Goal: Information Seeking & Learning: Find specific page/section

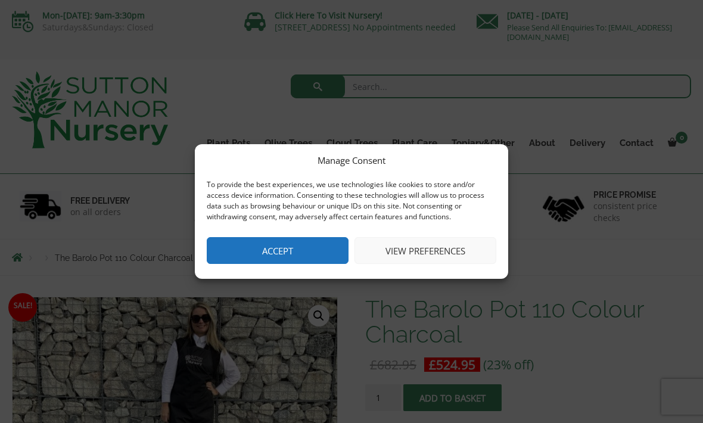
click at [240, 240] on button "Accept" at bounding box center [278, 250] width 142 height 27
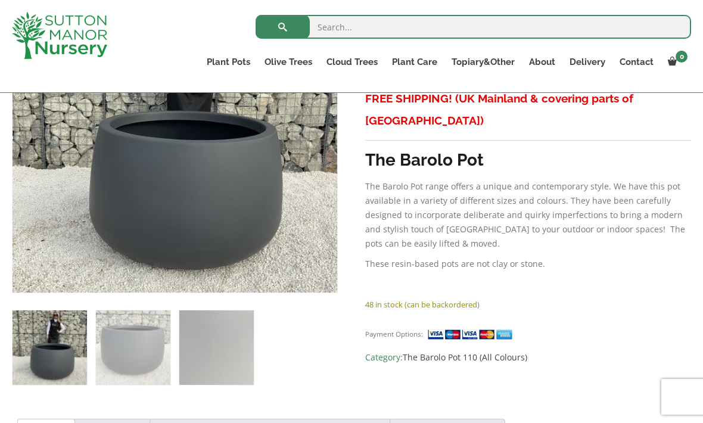
scroll to position [201, 0]
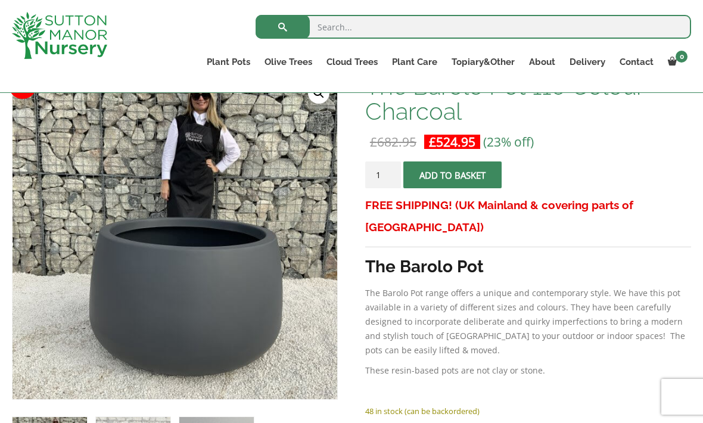
click at [0, 0] on ul "Resin Bonded Pots The Amalfi Pots The Milan Pots The Capri Pots The Brunello Po…" at bounding box center [0, 0] width 0 height 0
click at [0, 0] on link "The Amalfi Pots" at bounding box center [0, 0] width 0 height 0
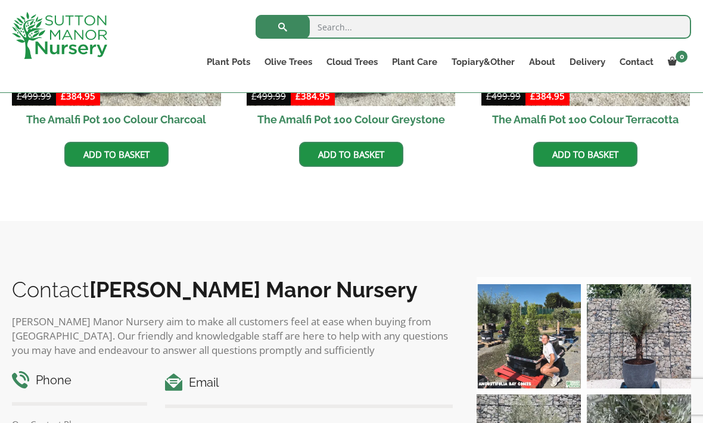
scroll to position [668, 0]
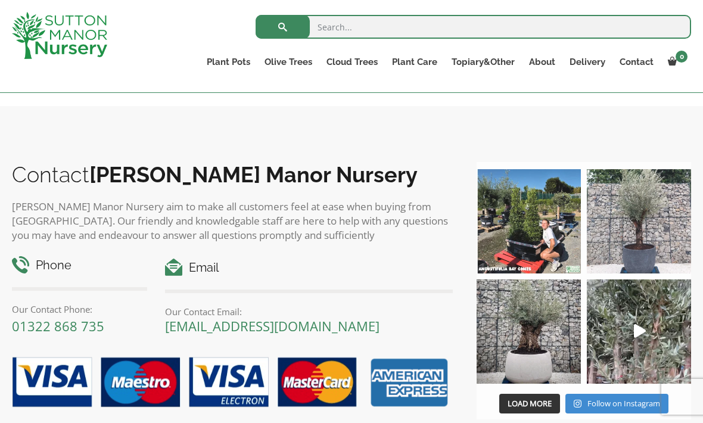
click at [663, 237] on img at bounding box center [639, 221] width 104 height 104
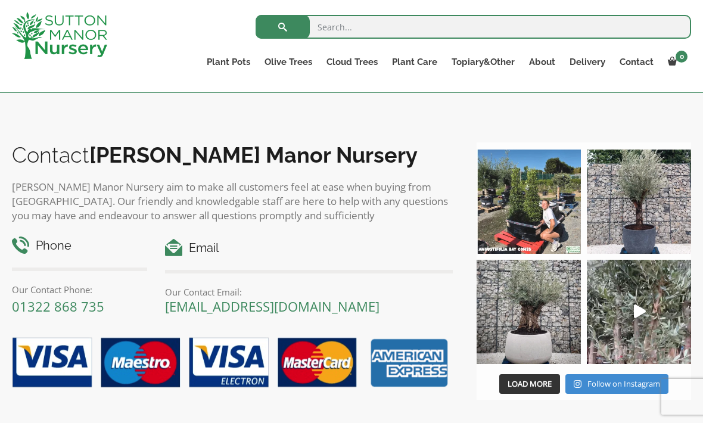
click at [0, 0] on link "Fibre Clay Pots" at bounding box center [0, 0] width 0 height 0
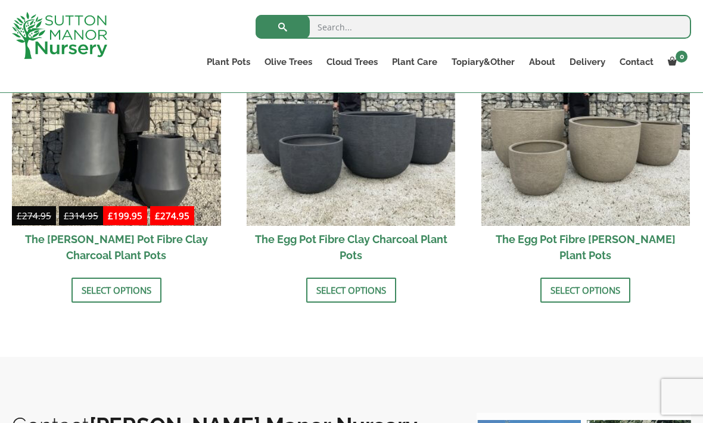
scroll to position [465, 0]
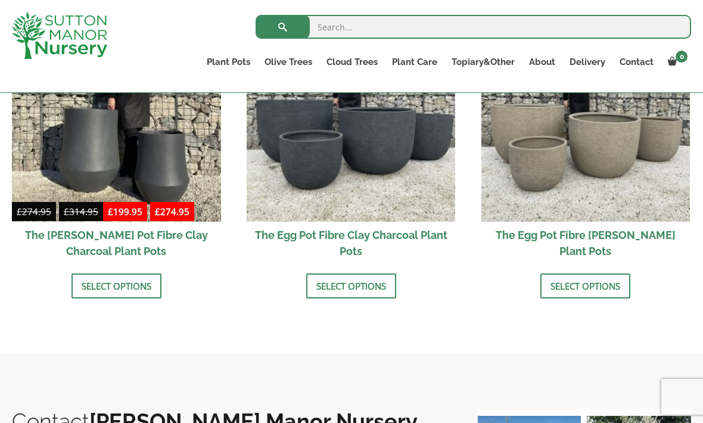
click at [615, 296] on link "Select options" at bounding box center [585, 285] width 90 height 25
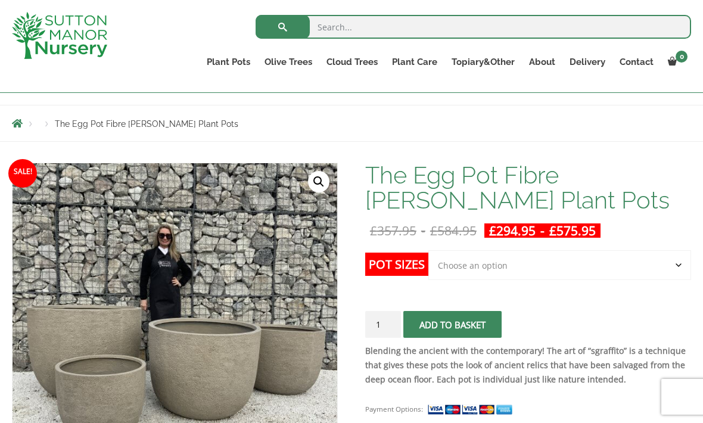
scroll to position [190, 0]
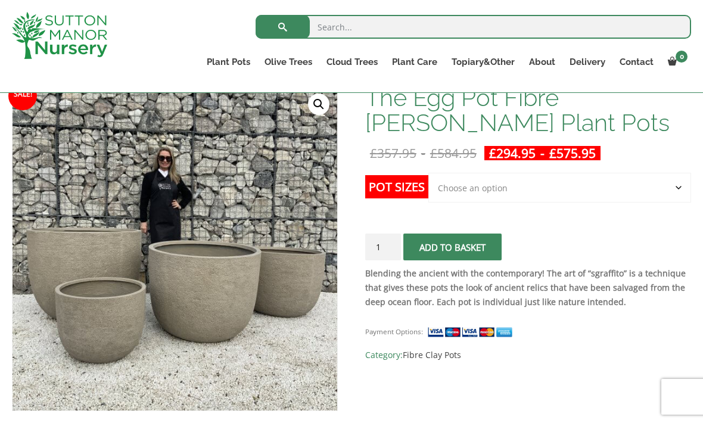
click at [666, 192] on select "Choose an option Click here to buy the 5th To Largest Pot In The Picture Click …" at bounding box center [559, 188] width 263 height 30
select select "Click here to buy The Largest Pot In The Picture"
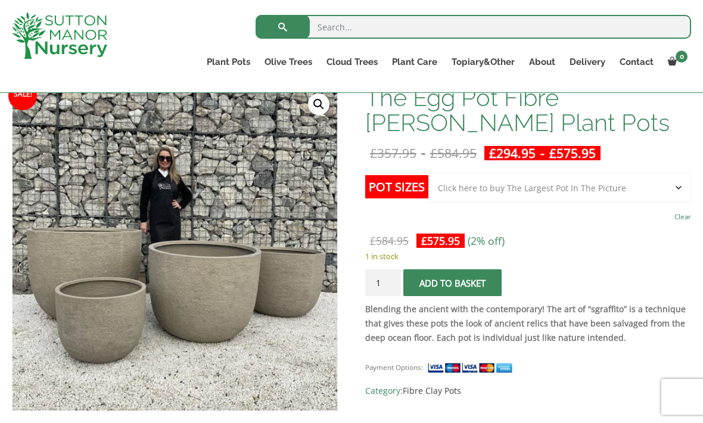
click at [0, 0] on link "Fibre Clay Pots" at bounding box center [0, 0] width 0 height 0
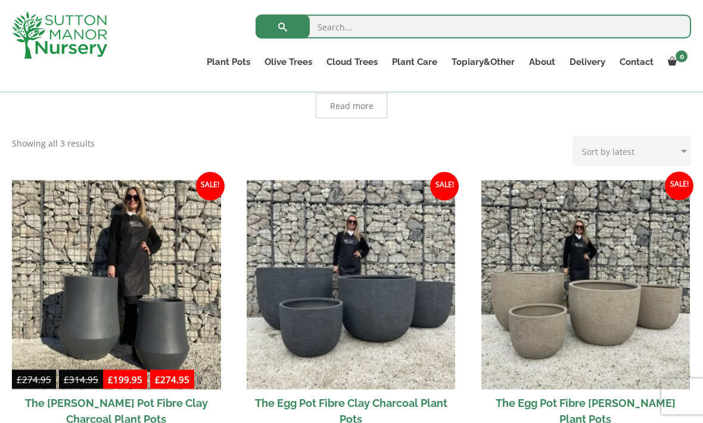
scroll to position [298, 0]
click at [0, 0] on ul "Resin Bonded Pots The Amalfi Pots The Milan Pots The Capri Pots The Brunello Po…" at bounding box center [0, 0] width 0 height 0
click at [216, 62] on link "Plant Pots" at bounding box center [229, 62] width 58 height 17
click at [0, 0] on link "The Atlantis Pots" at bounding box center [0, 0] width 0 height 0
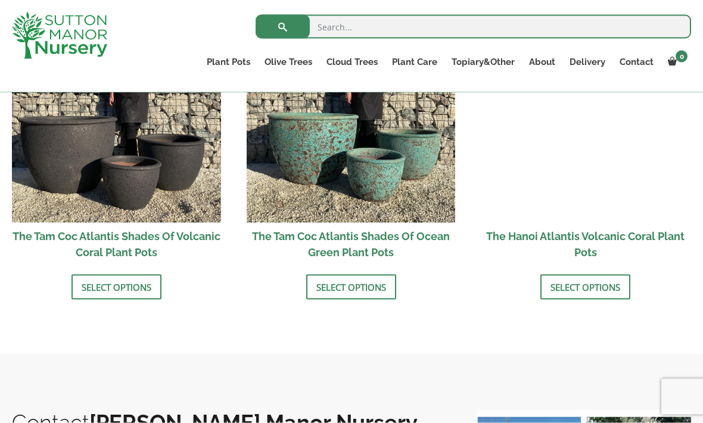
scroll to position [1068, 0]
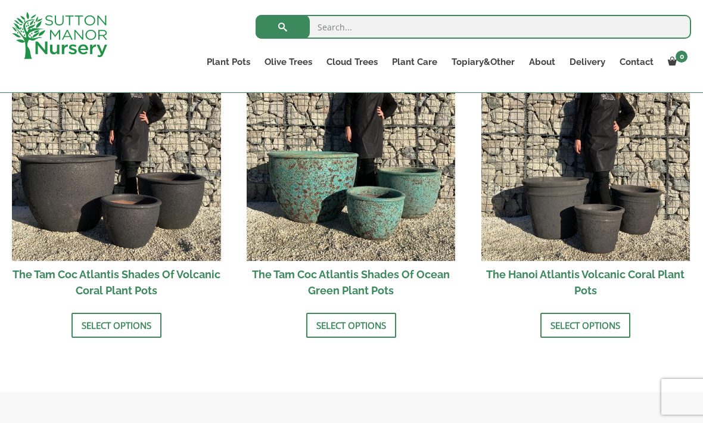
click at [0, 0] on link "The Old Stone Pots" at bounding box center [0, 0] width 0 height 0
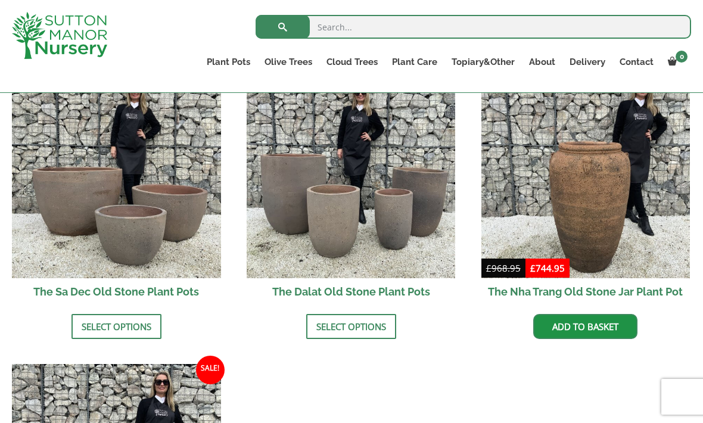
scroll to position [727, 0]
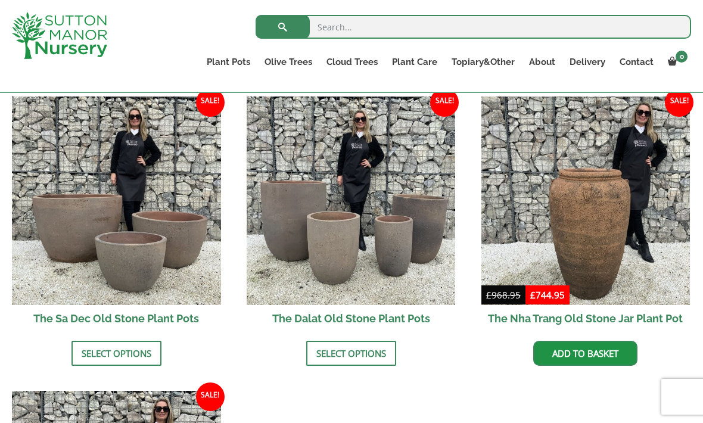
click at [0, 0] on link "The Iron Stone Pots" at bounding box center [0, 0] width 0 height 0
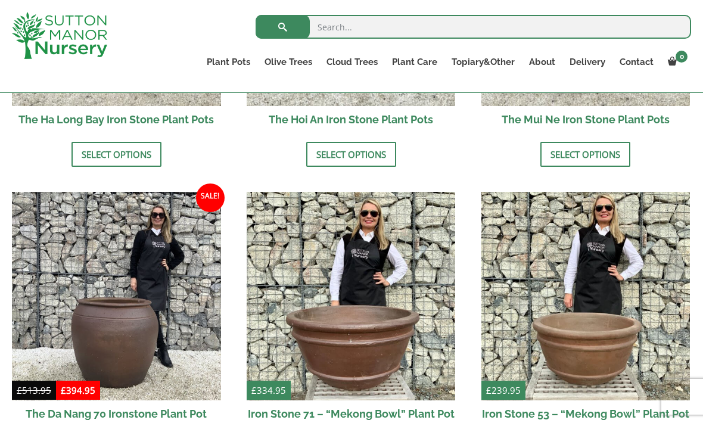
scroll to position [539, 0]
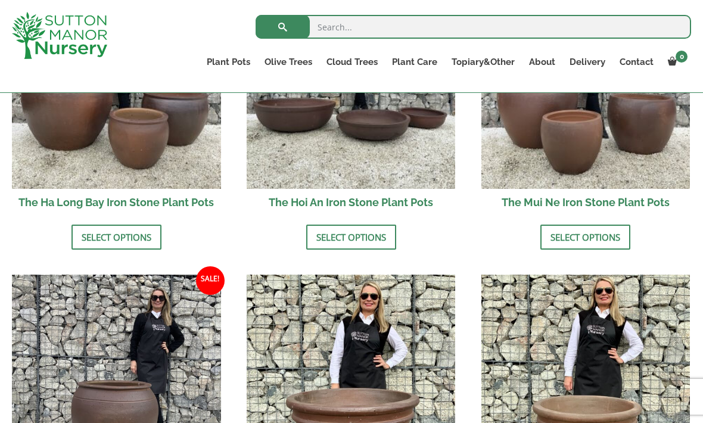
click at [0, 0] on link "Fibre Clay Pots" at bounding box center [0, 0] width 0 height 0
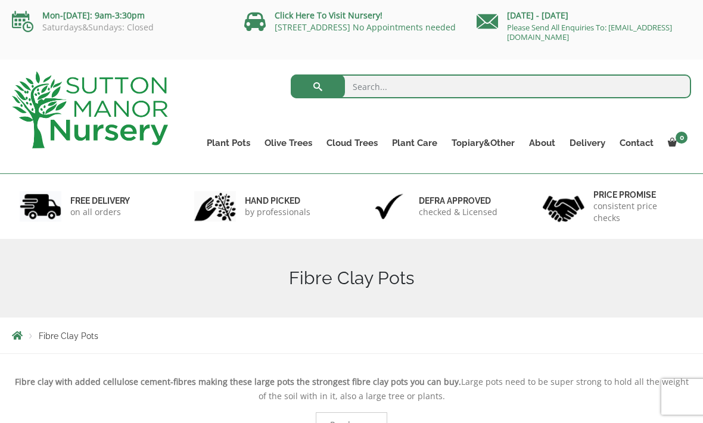
click at [0, 0] on link "Glazed Pots" at bounding box center [0, 0] width 0 height 0
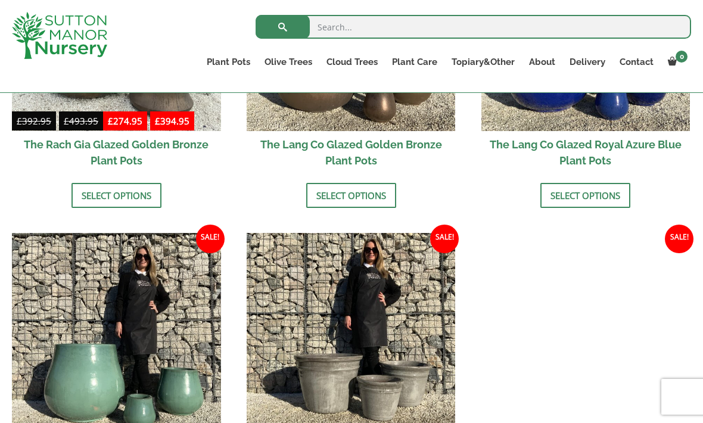
scroll to position [1098, 0]
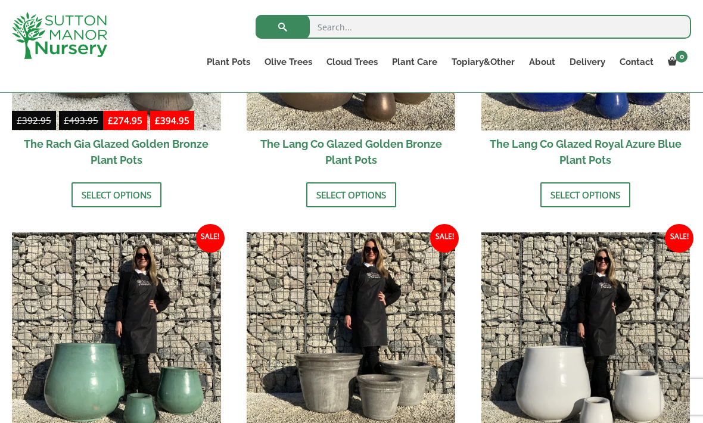
click at [0, 0] on link "Vietnamese Pots" at bounding box center [0, 0] width 0 height 0
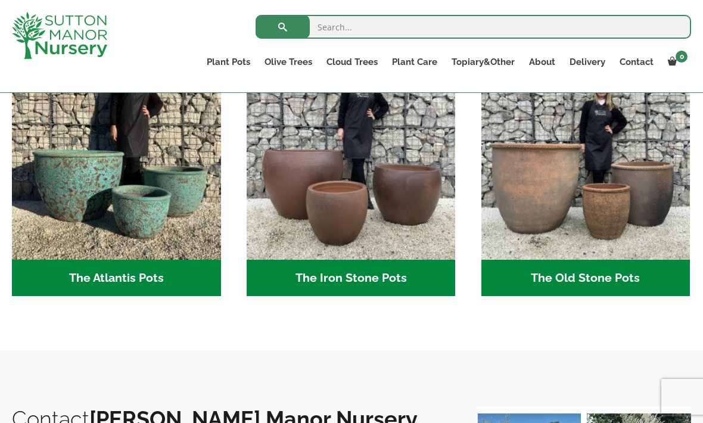
scroll to position [597, 0]
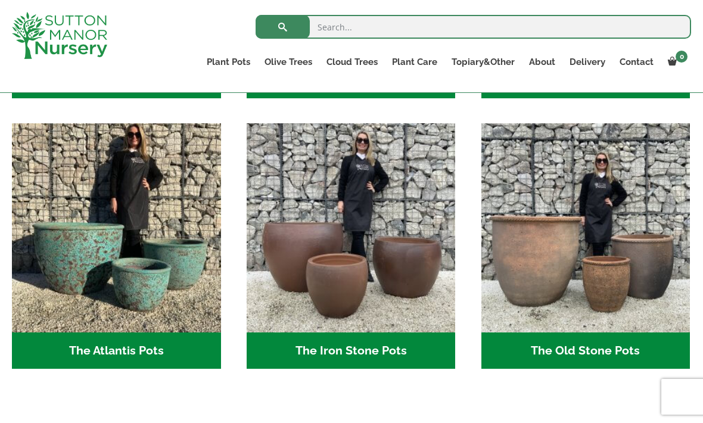
click at [0, 0] on link "Vietnamese Terracotta" at bounding box center [0, 0] width 0 height 0
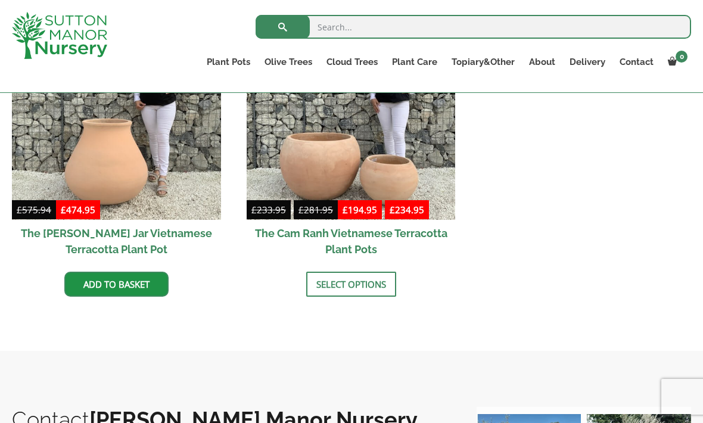
scroll to position [551, 0]
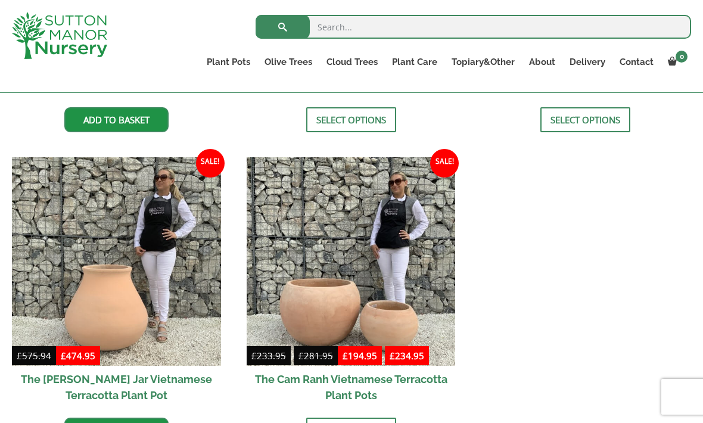
click at [0, 0] on link "The Iron Stone Pots" at bounding box center [0, 0] width 0 height 0
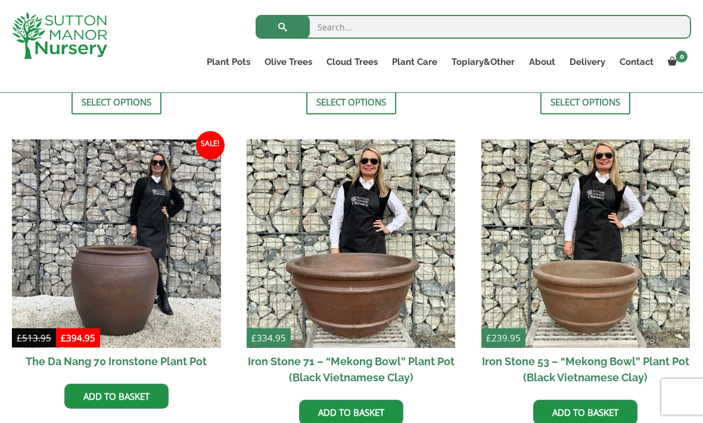
scroll to position [568, 0]
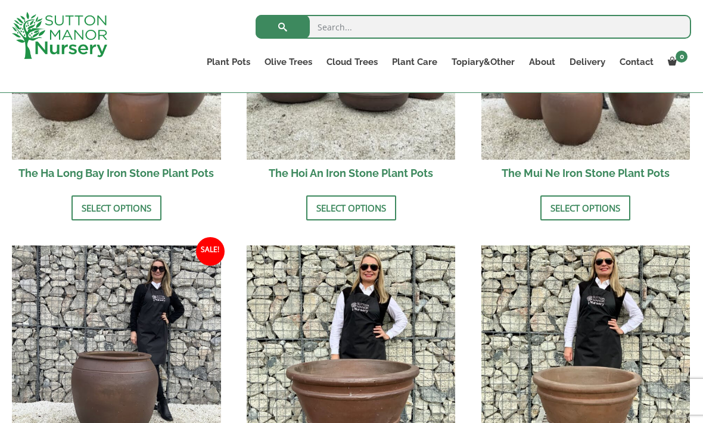
click at [0, 0] on link "The Atlantis Pots" at bounding box center [0, 0] width 0 height 0
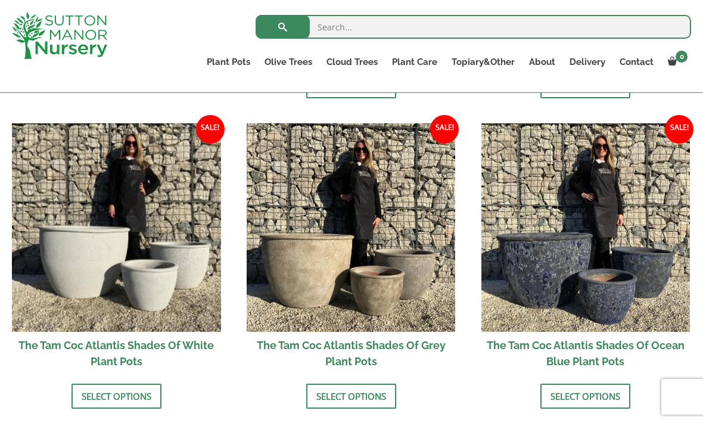
scroll to position [654, 0]
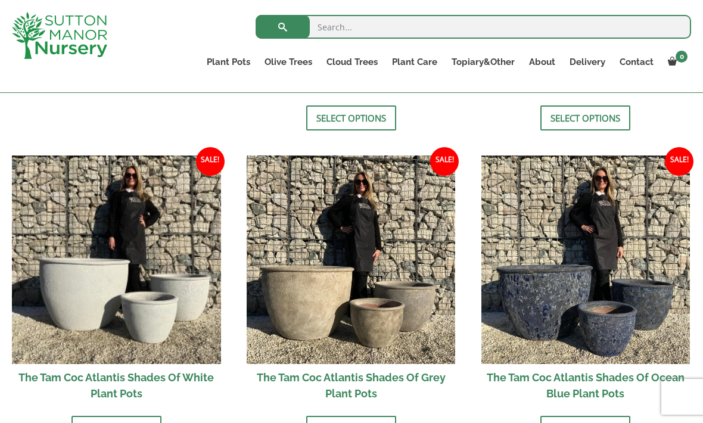
click at [0, 0] on link "The Amalfi Pots" at bounding box center [0, 0] width 0 height 0
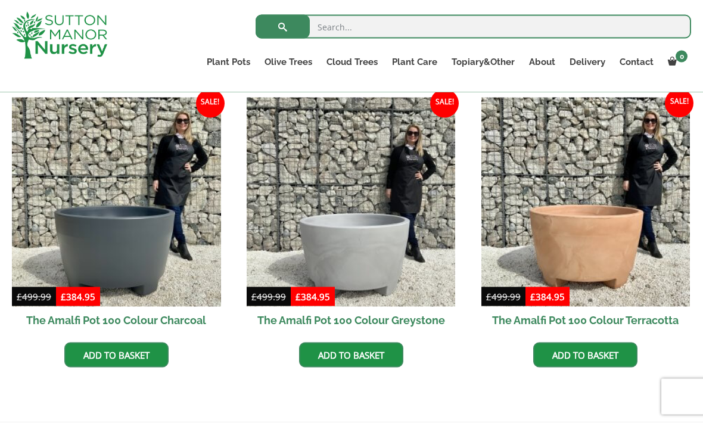
scroll to position [353, 0]
click at [0, 0] on link "The Milan Pots" at bounding box center [0, 0] width 0 height 0
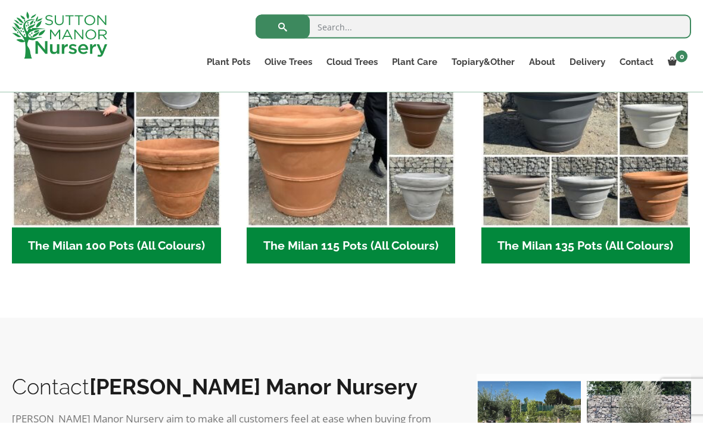
scroll to position [658, 0]
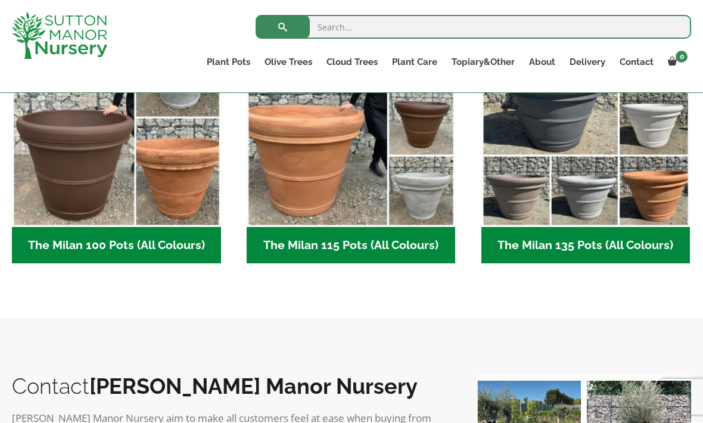
click at [0, 0] on link "The Capri Pots" at bounding box center [0, 0] width 0 height 0
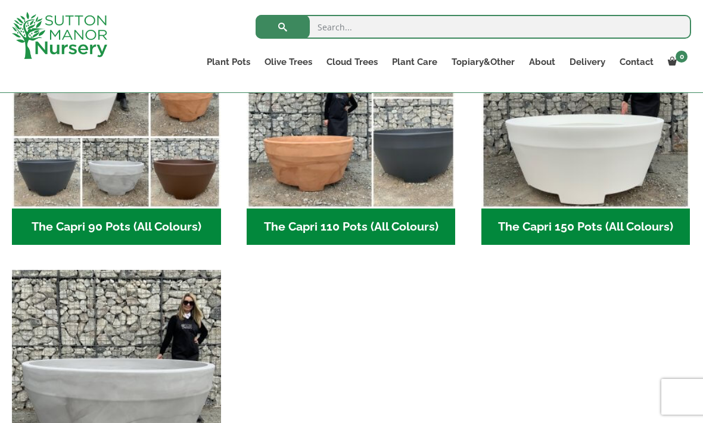
scroll to position [616, 0]
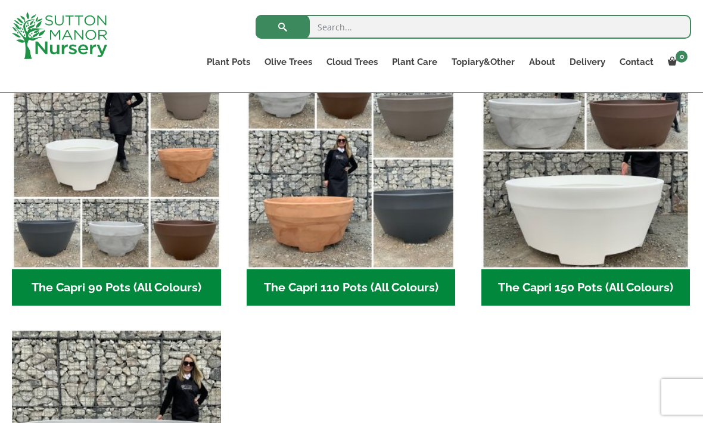
click at [0, 0] on link "The Brunello Pots" at bounding box center [0, 0] width 0 height 0
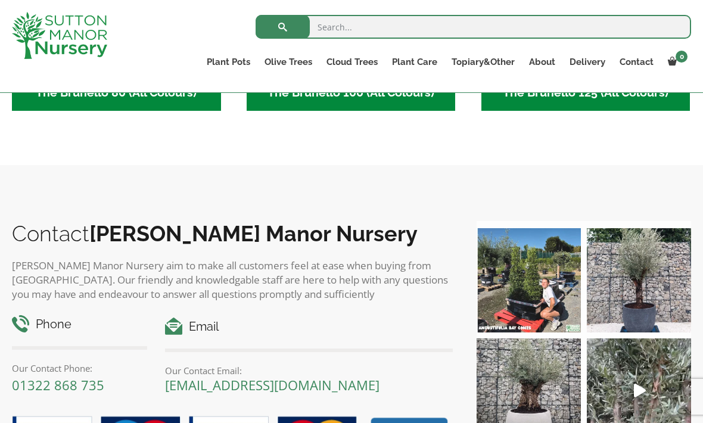
scroll to position [419, 0]
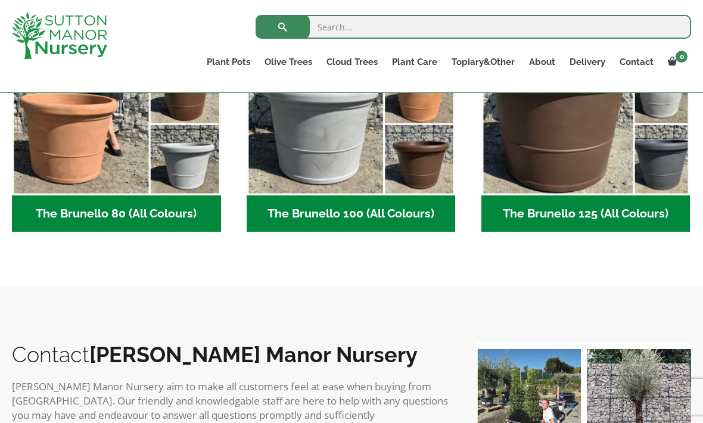
click at [0, 0] on link "The Olive Jar" at bounding box center [0, 0] width 0 height 0
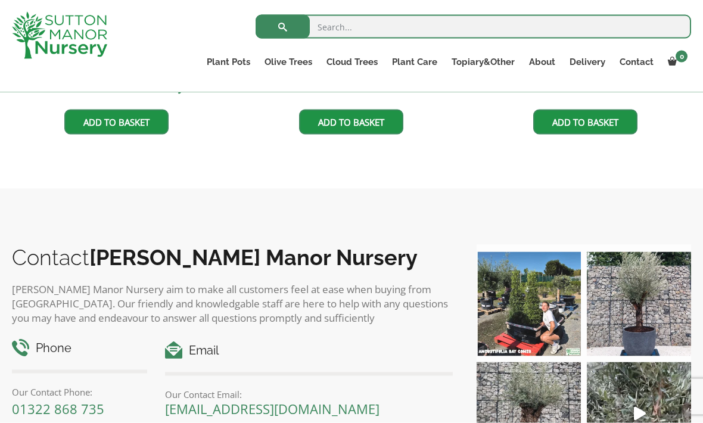
scroll to position [596, 0]
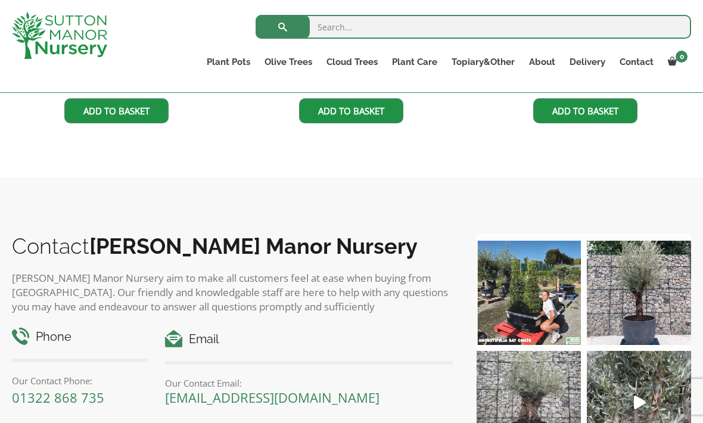
click at [547, 373] on img at bounding box center [529, 403] width 104 height 104
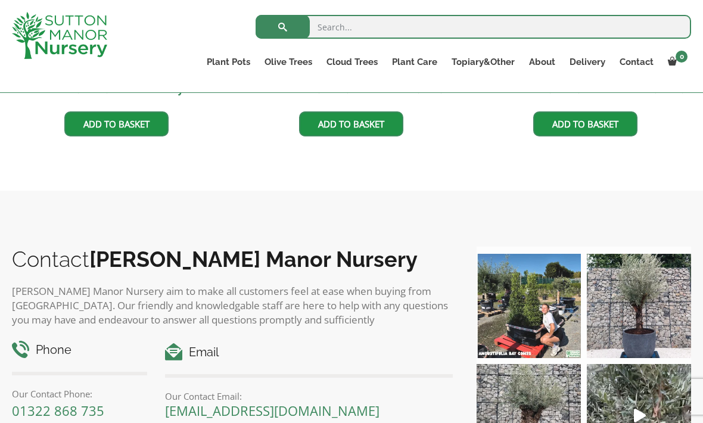
scroll to position [583, 0]
click at [0, 0] on link "Fibre Clay Pots" at bounding box center [0, 0] width 0 height 0
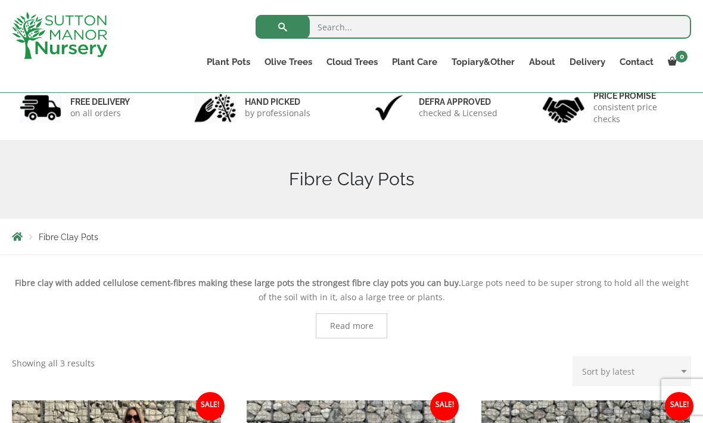
scroll to position [105, 0]
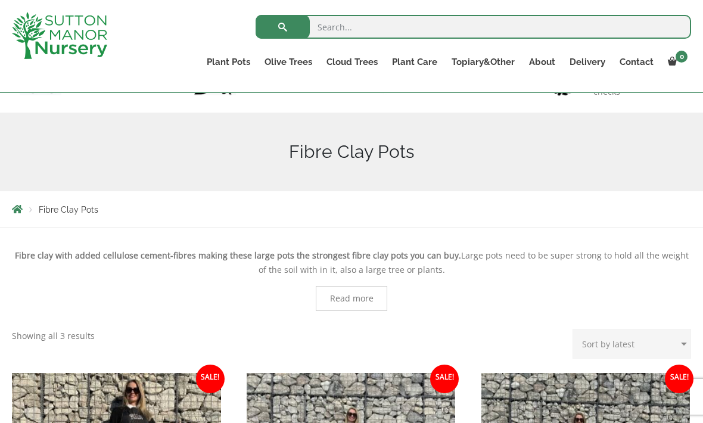
click at [0, 0] on ul "Resin Bonded Pots The Amalfi Pots The Milan Pots The Capri Pots The Brunello Po…" at bounding box center [0, 0] width 0 height 0
click at [0, 0] on link "Fibre Clay Pots" at bounding box center [0, 0] width 0 height 0
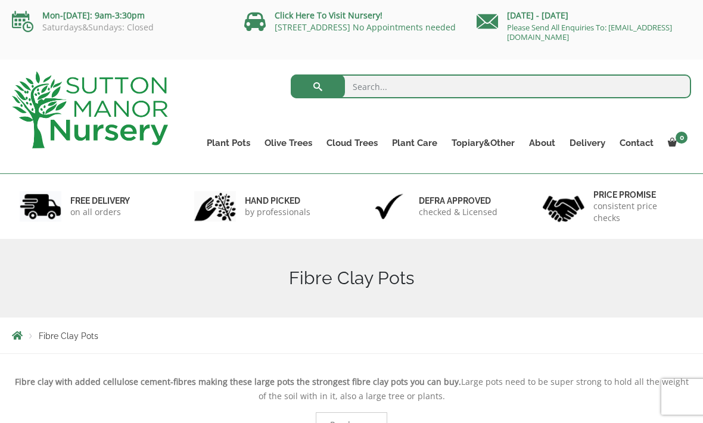
click at [222, 145] on link "Plant Pots" at bounding box center [229, 143] width 58 height 17
click at [571, 96] on input "search" at bounding box center [491, 86] width 401 height 24
type input "Barallo"
click at [318, 86] on button "submit" at bounding box center [318, 86] width 54 height 24
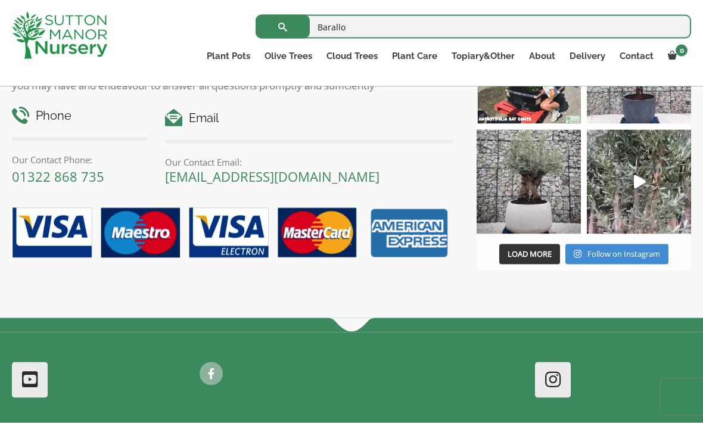
scroll to position [511, 0]
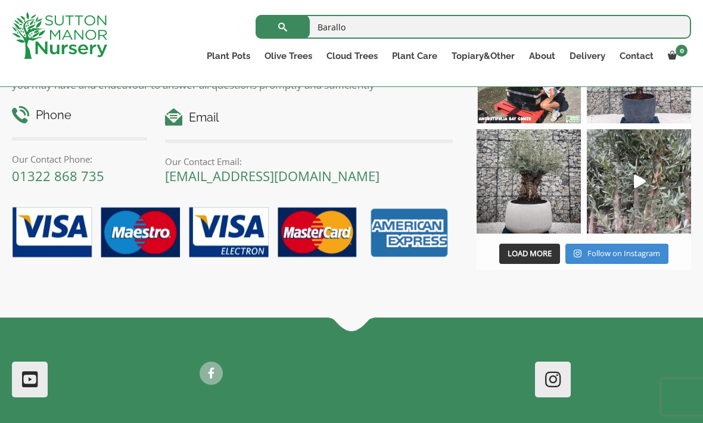
click at [555, 201] on img at bounding box center [529, 181] width 104 height 104
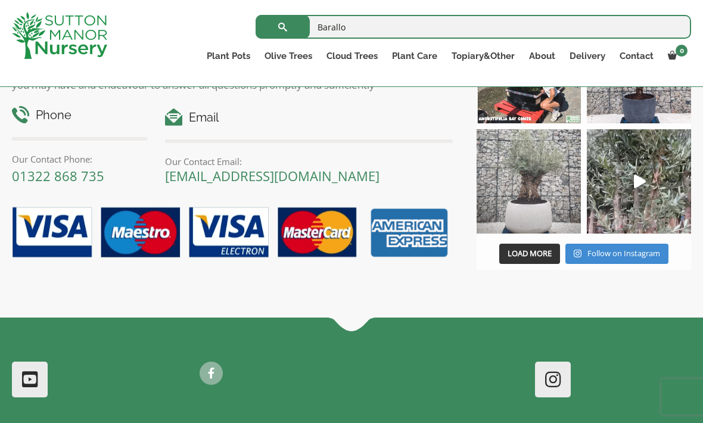
click at [400, 32] on input "Barallo" at bounding box center [474, 27] width 436 height 24
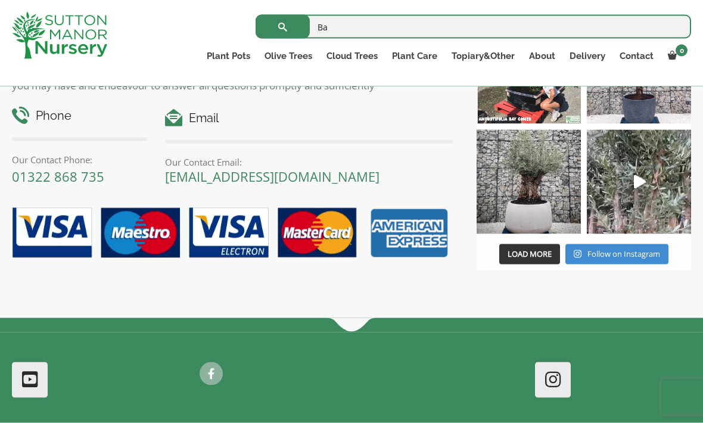
type input "B"
click at [378, 37] on input "search" at bounding box center [474, 27] width 436 height 24
paste input "Barolo 110 pot in the classic colour of champagn"
click at [462, 30] on input "Barolo 110 pot in the classic colour of champagn" at bounding box center [474, 27] width 436 height 24
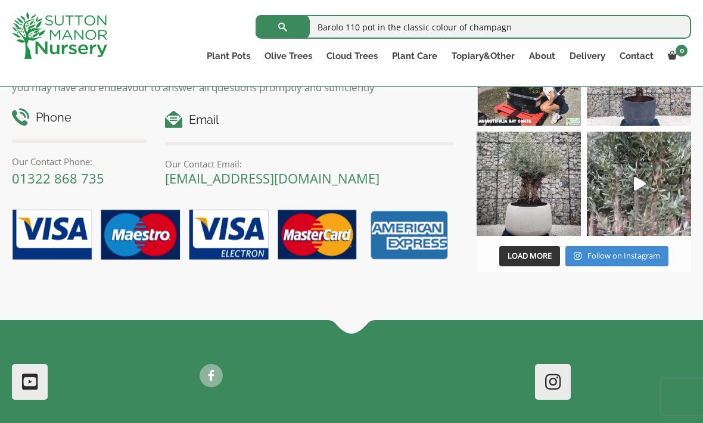
scroll to position [504, 0]
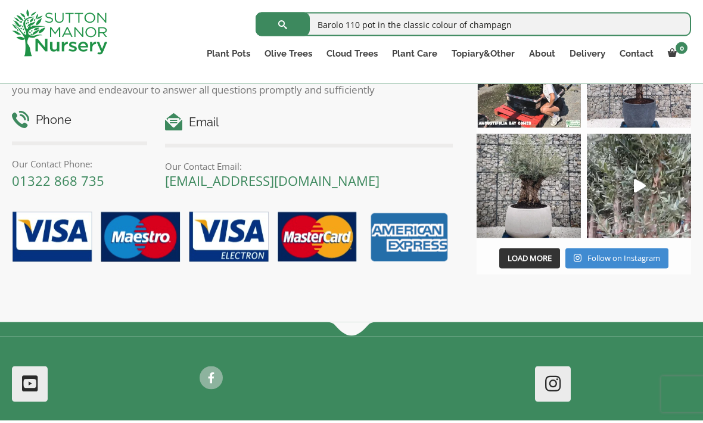
click at [465, 30] on input "Barolo 110 pot in the classic colour of champagn" at bounding box center [474, 27] width 436 height 24
click at [460, 29] on input "Barolo 110 pot in the classic colour of champagne" at bounding box center [474, 27] width 436 height 24
type input "Barolo 110 pot in the classicof champagne"
click at [282, 24] on button "submit" at bounding box center [283, 27] width 54 height 24
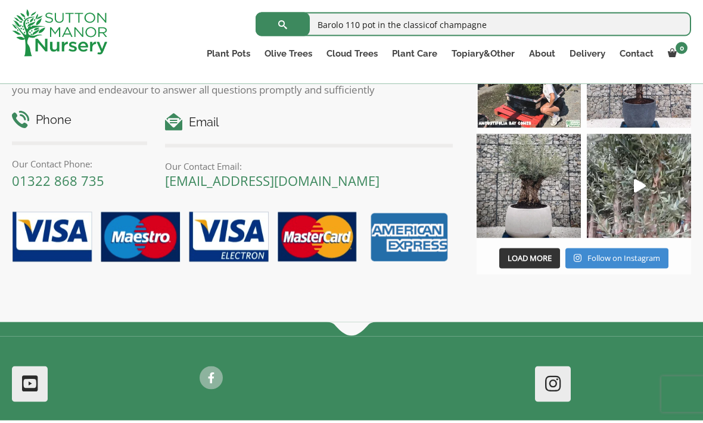
click at [282, 24] on button "submit" at bounding box center [283, 27] width 54 height 24
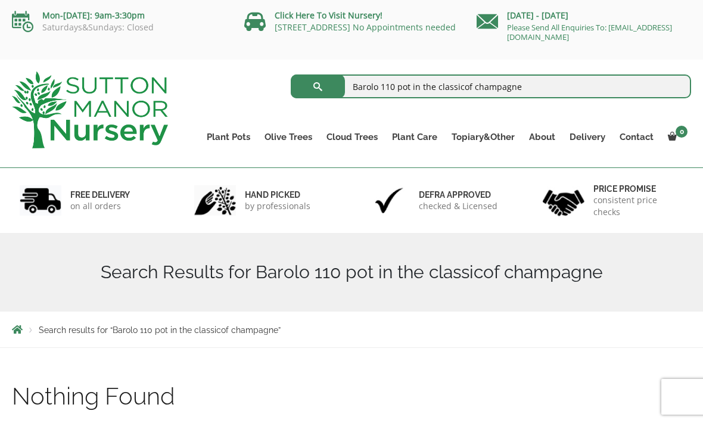
click at [453, 89] on input "Barolo 110 pot in the classicof champagne" at bounding box center [491, 86] width 401 height 24
type input "Barolo 110 pot in the champagne"
click at [318, 86] on button "submit" at bounding box center [318, 86] width 54 height 24
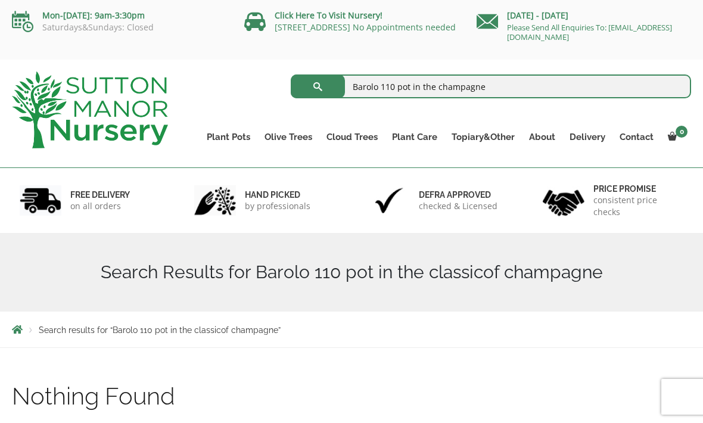
click at [318, 86] on button "submit" at bounding box center [318, 86] width 54 height 24
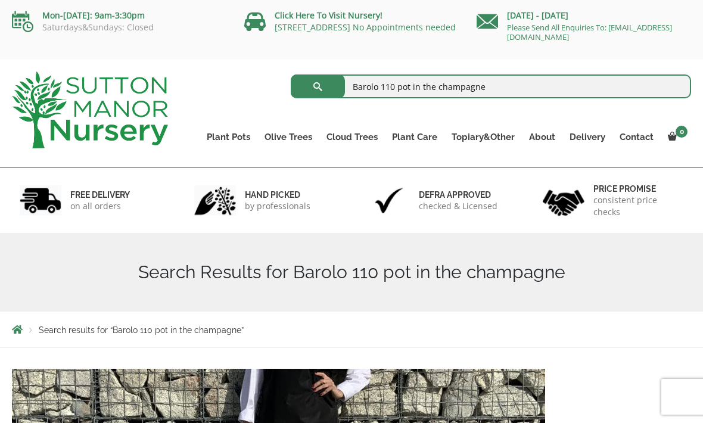
click at [435, 91] on input "Barolo 110 pot in the champagne" at bounding box center [491, 86] width 401 height 24
click at [427, 92] on input "Barolo 110 pot in the champagne" at bounding box center [491, 86] width 401 height 24
click at [539, 88] on input "Barolo 110 pot ie champagne" at bounding box center [491, 86] width 401 height 24
type input "Barolo 110 pot"
click at [318, 86] on button "submit" at bounding box center [318, 86] width 54 height 24
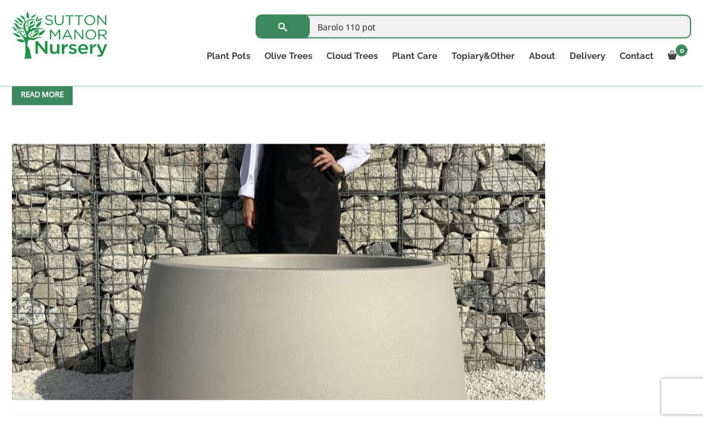
scroll to position [1250, 0]
click at [39, 105] on link "Read more" at bounding box center [42, 93] width 61 height 23
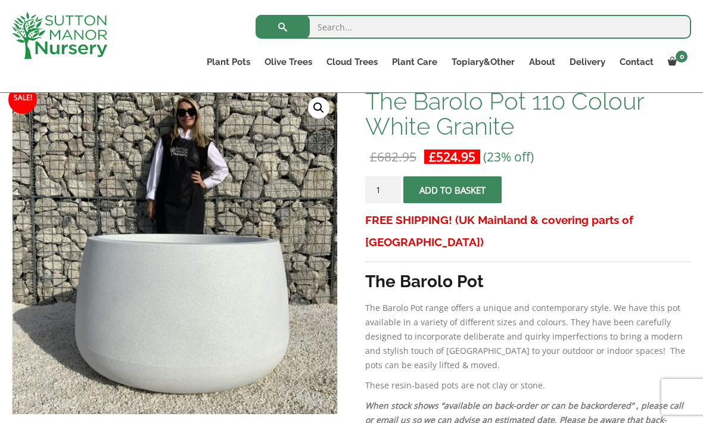
scroll to position [186, 0]
